Goal: Task Accomplishment & Management: Use online tool/utility

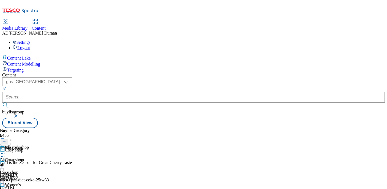
select select "ghs-[GEOGRAPHIC_DATA]"
click at [5, 164] on icon at bounding box center [2, 166] width 5 height 5
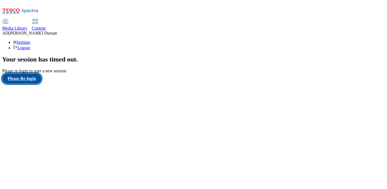
click at [34, 84] on button "Please Re-login" at bounding box center [21, 78] width 39 height 10
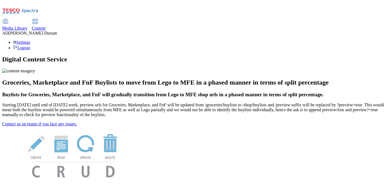
click at [46, 26] on span "Content" at bounding box center [39, 28] width 14 height 5
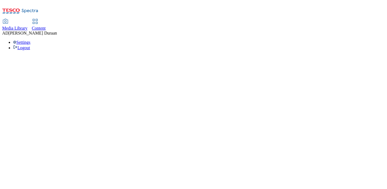
select select "ghs-[GEOGRAPHIC_DATA]"
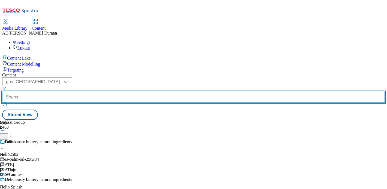
click at [127, 92] on input "text" at bounding box center [193, 97] width 382 height 11
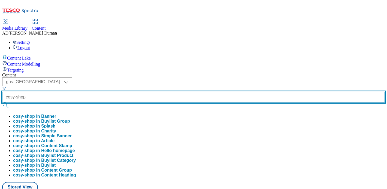
type input "cosy-shop"
click at [2, 103] on button "submit" at bounding box center [6, 105] width 8 height 5
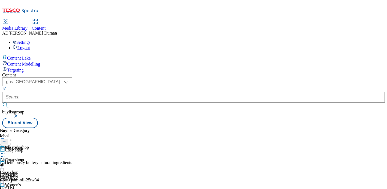
click at [5, 164] on icon at bounding box center [2, 166] width 5 height 5
